Goal: Task Accomplishment & Management: Manage account settings

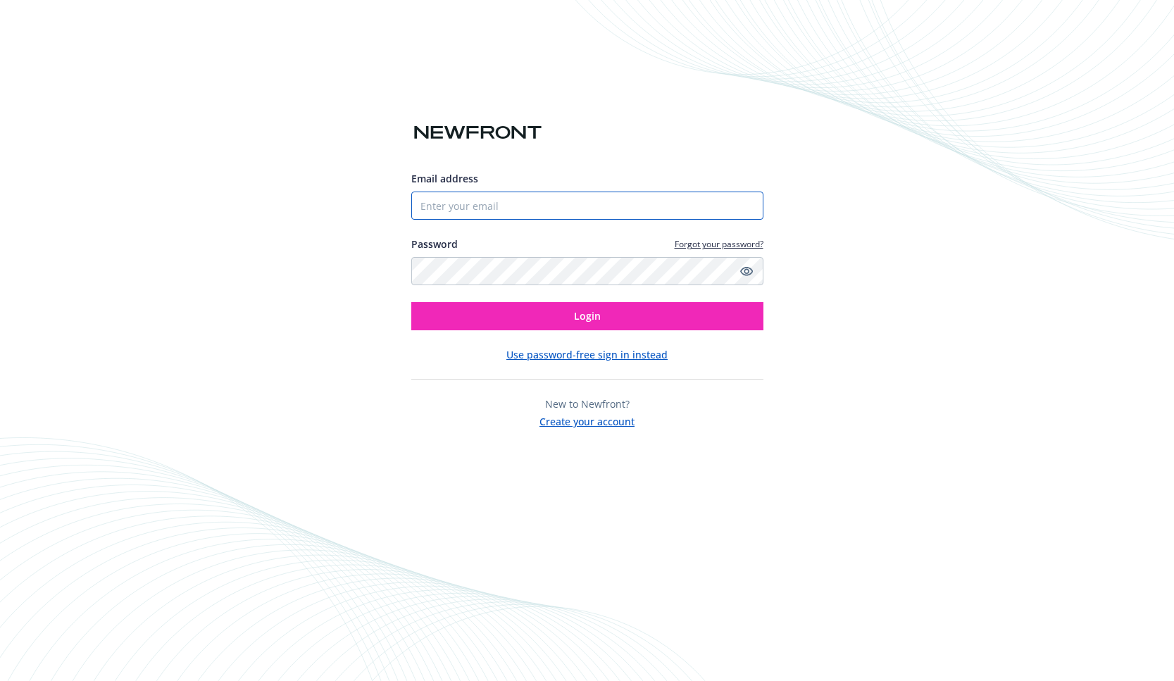
click at [437, 197] on input "Email address" at bounding box center [587, 206] width 352 height 28
click at [571, 360] on button "Use password-free sign in instead" at bounding box center [587, 354] width 161 height 15
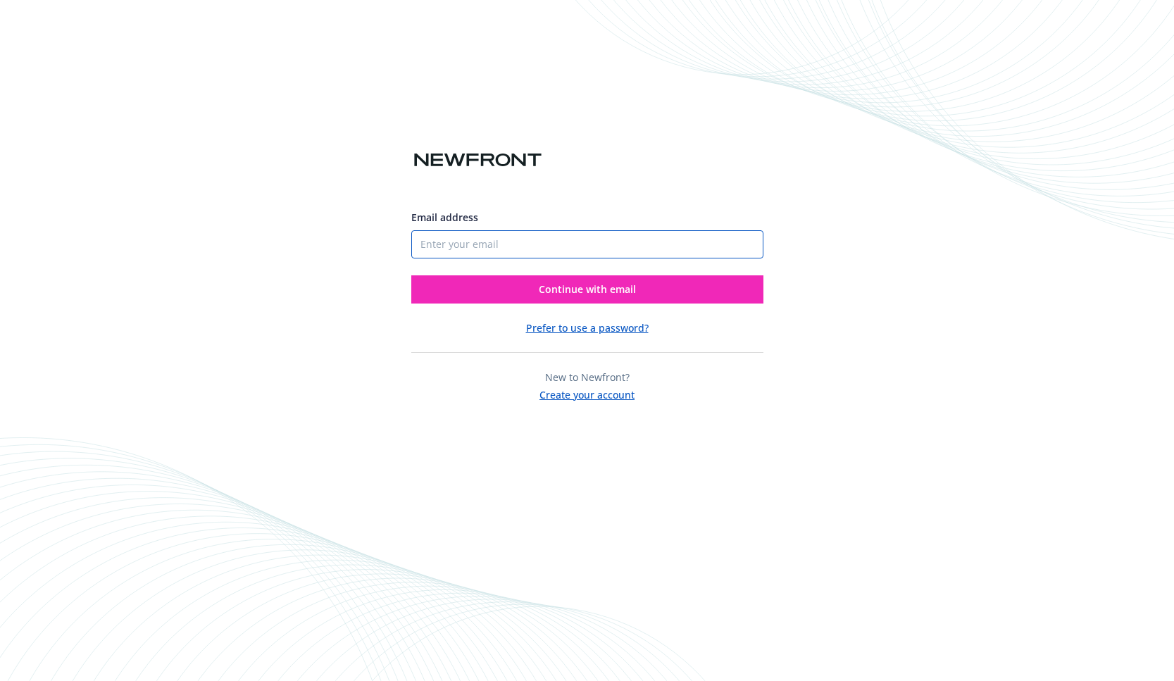
click at [457, 243] on input "Email address" at bounding box center [587, 244] width 352 height 28
type input "roman@mountain.com"
click at [411, 275] on button "Continue with email" at bounding box center [587, 289] width 352 height 28
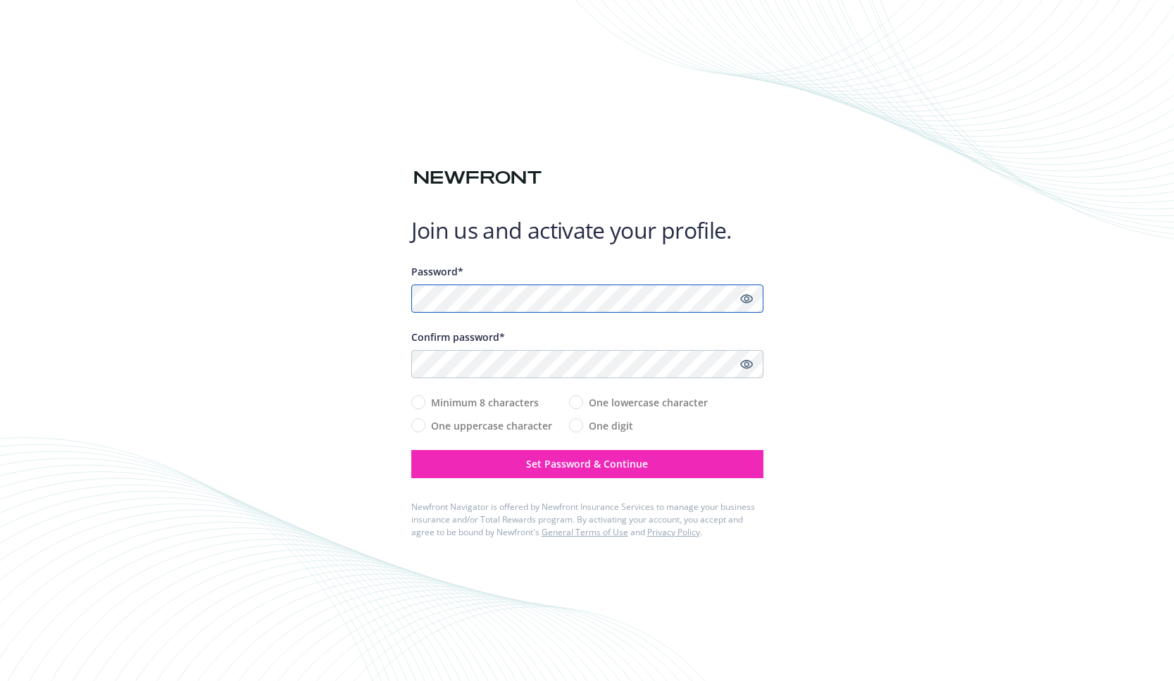
click at [0, 681] on com-1password-button at bounding box center [0, 681] width 0 height 0
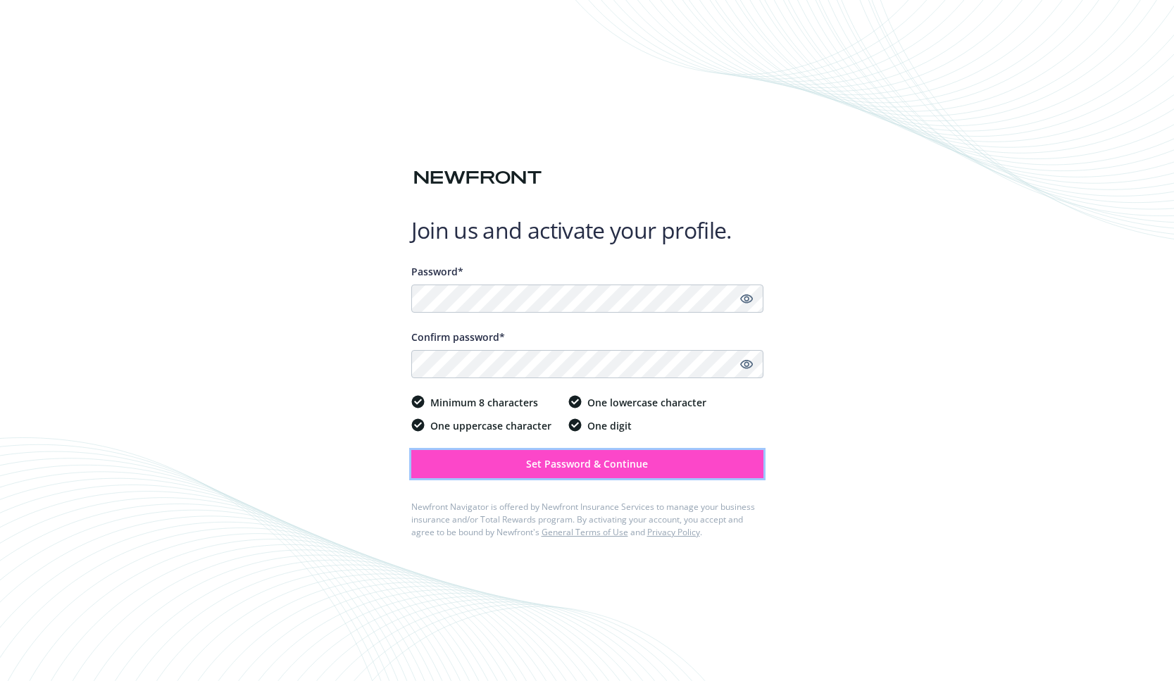
click at [616, 464] on span "Set Password & Continue" at bounding box center [587, 463] width 122 height 13
